Goal: Check status

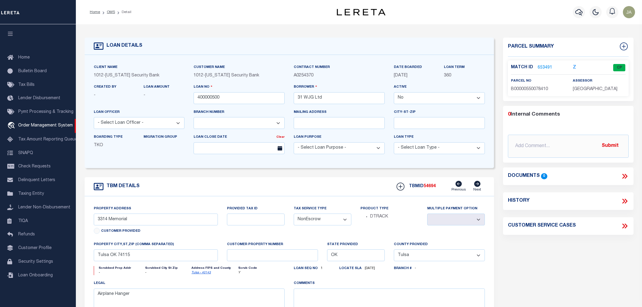
select select "False"
select select "4117"
select select "NonEscrow"
select select "Tulsa"
click at [578, 13] on icon "button" at bounding box center [579, 12] width 7 height 7
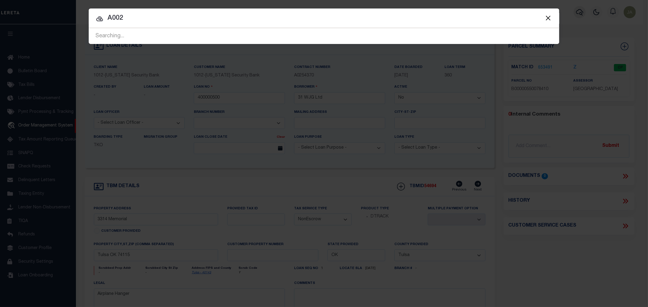
type input "A002"
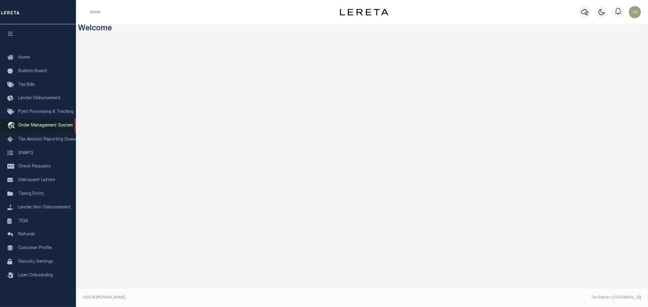
click at [44, 124] on span "Order Management System" at bounding box center [45, 126] width 55 height 4
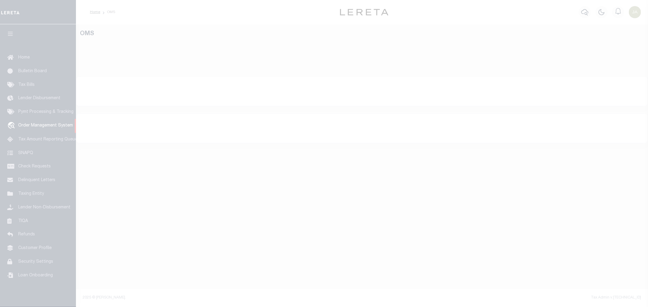
select select "200"
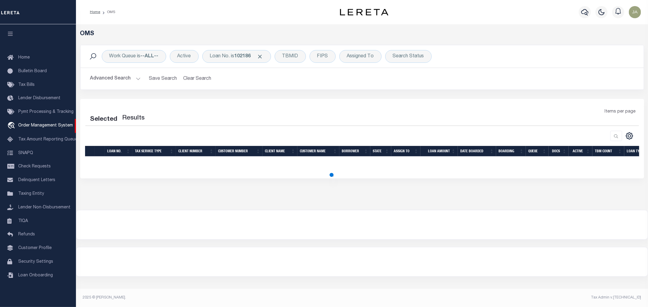
select select "200"
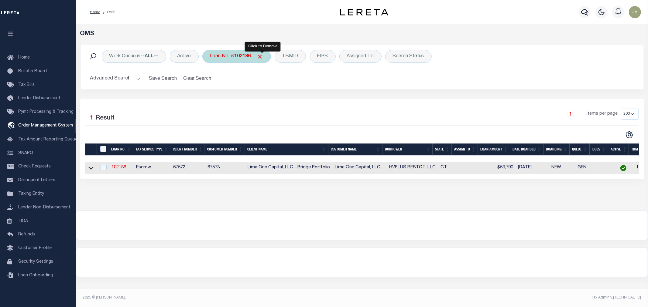
click at [262, 57] on span "Click to Remove" at bounding box center [260, 56] width 6 height 6
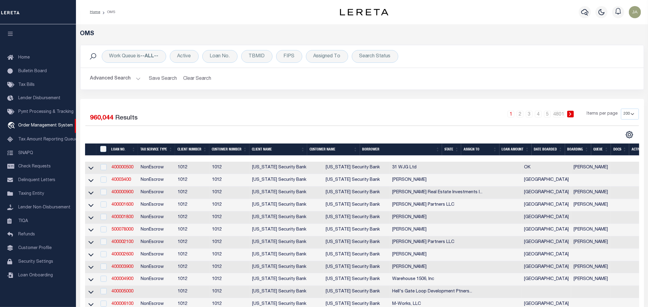
click at [586, 12] on div at bounding box center [584, 12] width 17 height 21
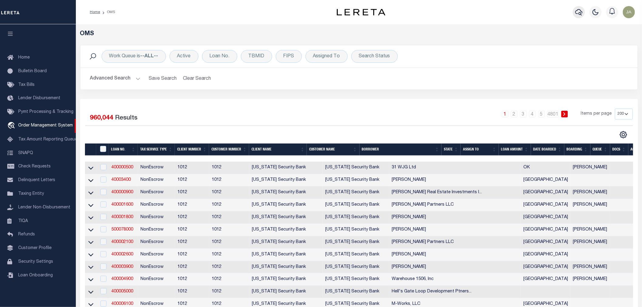
click at [580, 12] on icon "button" at bounding box center [579, 12] width 7 height 7
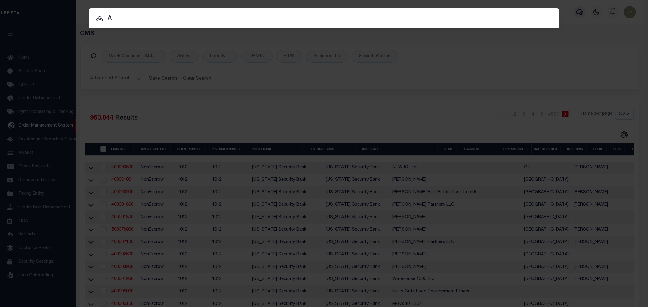
type input "A"
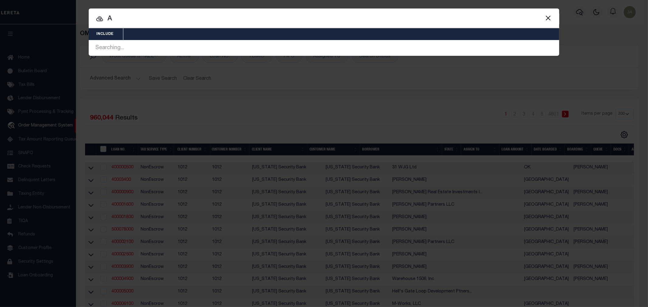
click at [544, 17] on button "Close" at bounding box center [548, 18] width 8 height 8
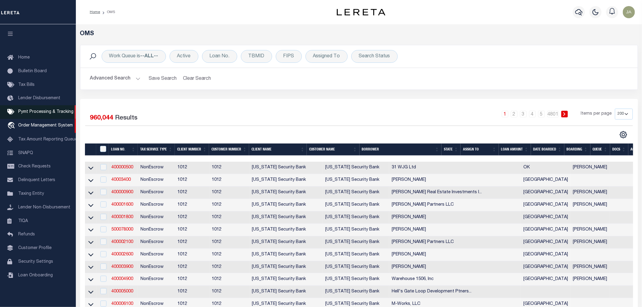
click at [31, 113] on span "Pymt Processing & Tracking" at bounding box center [45, 112] width 55 height 4
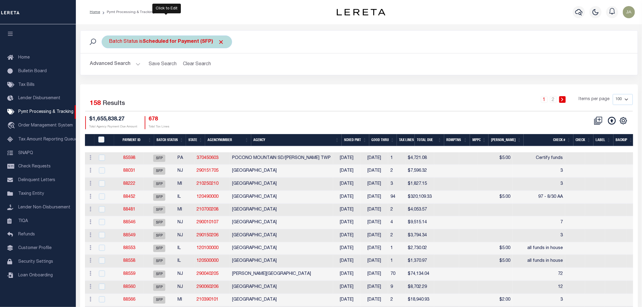
click at [165, 46] on div "Batch Status is Scheduled for Payment (SFP)" at bounding box center [167, 42] width 131 height 13
select select "SFP"
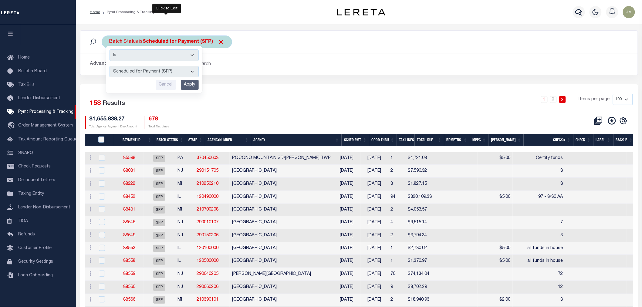
click at [191, 72] on select "Awaiting Funds (AWF) Cleared and Complete (CAC) New Check Needed (NCN) Payment …" at bounding box center [154, 72] width 89 height 12
click at [387, 104] on div "1 2 Items per page 100 200 500 1000" at bounding box center [428, 102] width 409 height 16
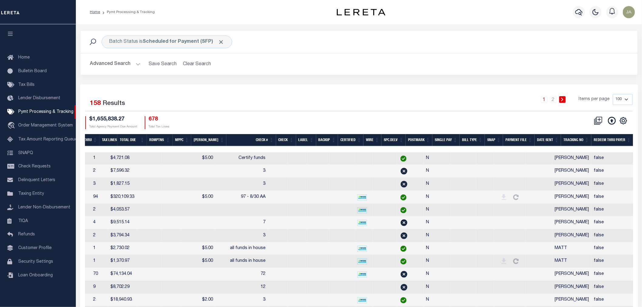
scroll to position [0, 289]
